Goal: Learn about a topic

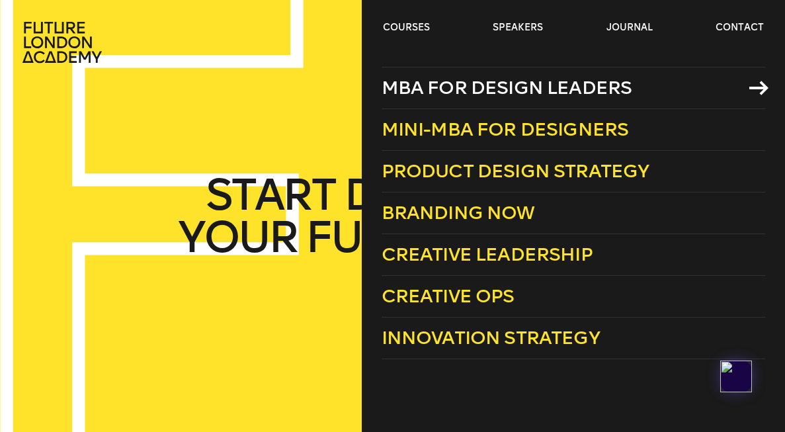
click at [431, 91] on span "MBA for Design Leaders" at bounding box center [506, 88] width 251 height 22
click at [568, 93] on span "MBA for Design Leaders" at bounding box center [506, 88] width 251 height 22
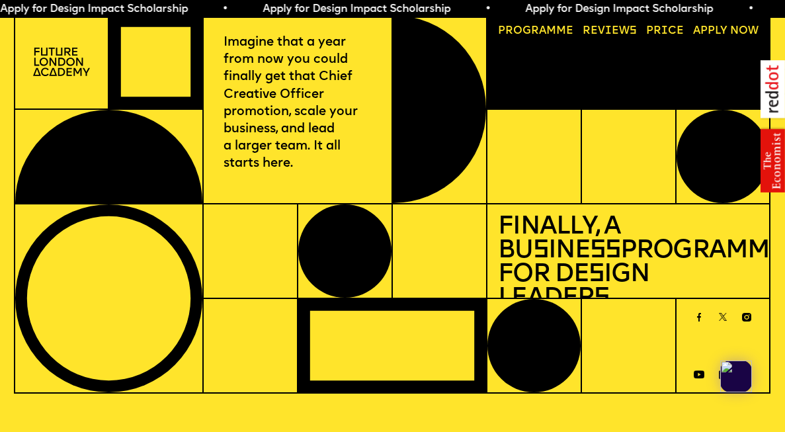
click at [547, 27] on link "Progr a mme" at bounding box center [535, 31] width 86 height 22
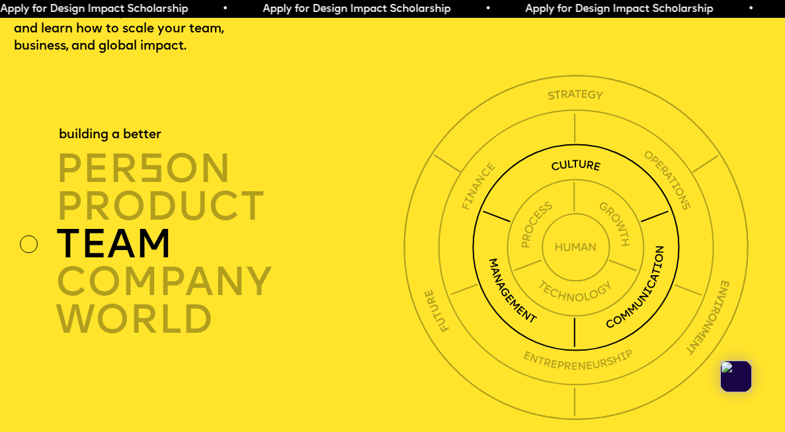
scroll to position [2742, 0]
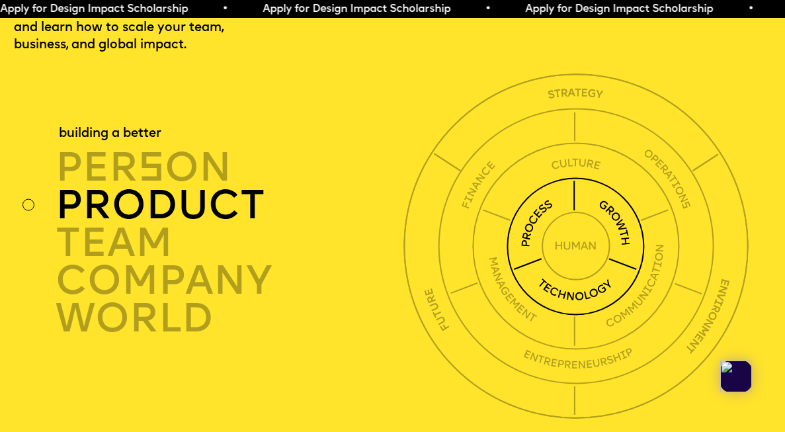
click at [546, 200] on img at bounding box center [575, 246] width 138 height 138
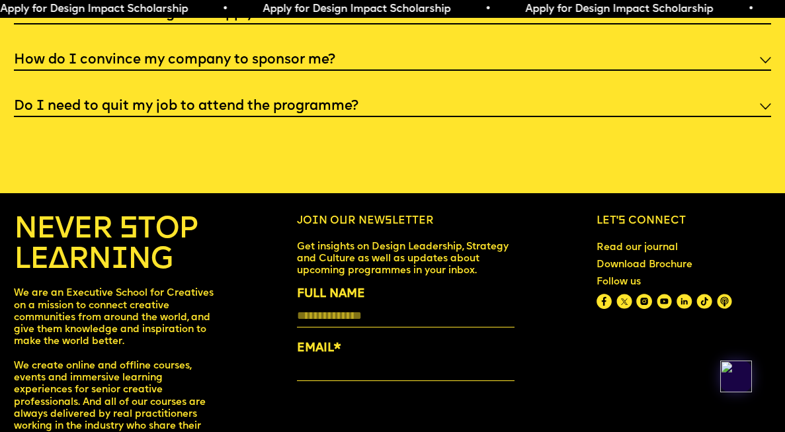
scroll to position [4419, 0]
